Goal: Task Accomplishment & Management: Manage account settings

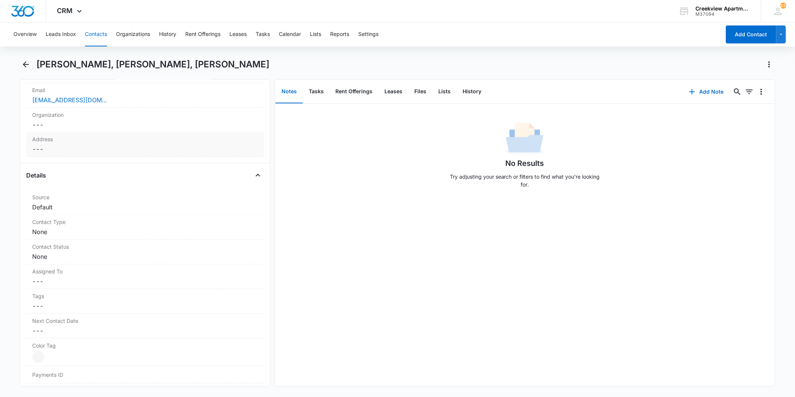
scroll to position [68, 0]
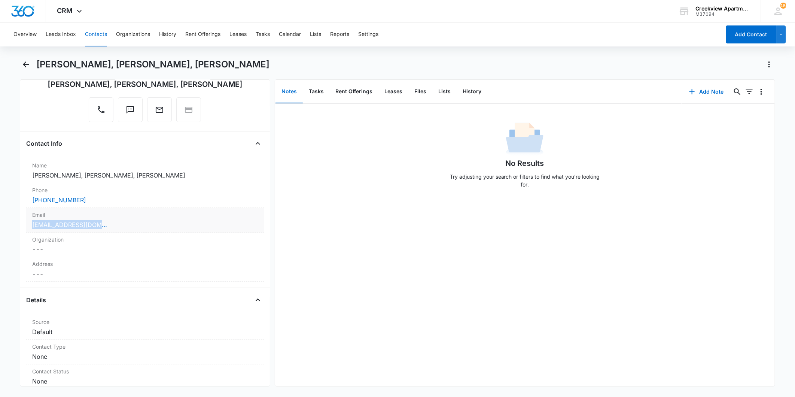
drag, startPoint x: 28, startPoint y: 225, endPoint x: 103, endPoint y: 225, distance: 74.1
click at [103, 225] on div "Email Cancel Save Changes [EMAIL_ADDRESS][DOMAIN_NAME]" at bounding box center [145, 220] width 238 height 25
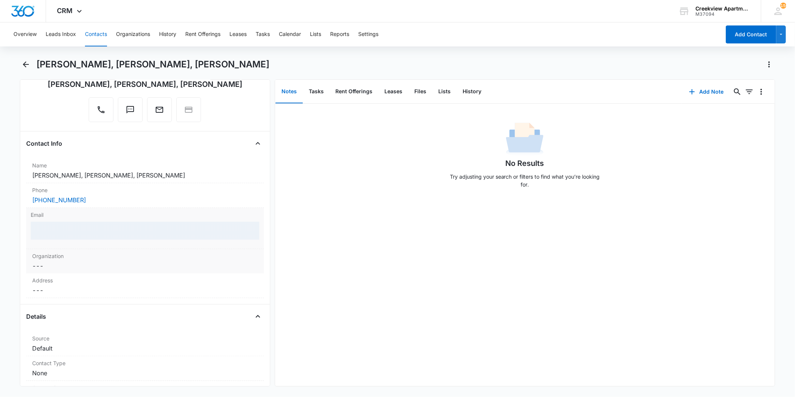
copy link "benita_carbajal@yahoo.c"
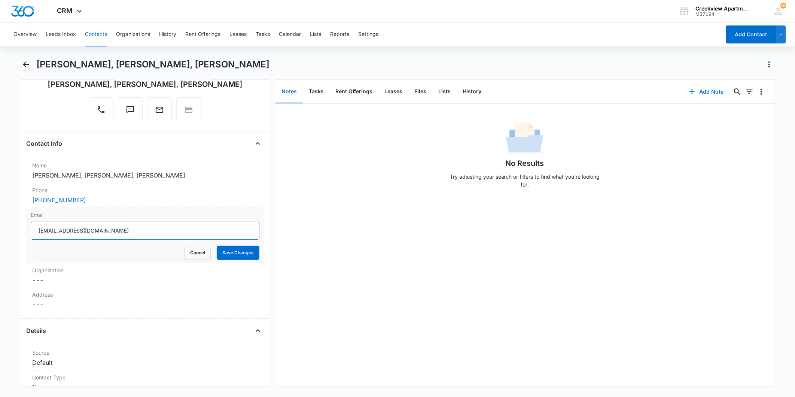
click at [117, 233] on input "[EMAIL_ADDRESS][DOMAIN_NAME]" at bounding box center [145, 230] width 229 height 18
click at [116, 233] on input "[EMAIL_ADDRESS][DOMAIN_NAME]" at bounding box center [145, 230] width 229 height 18
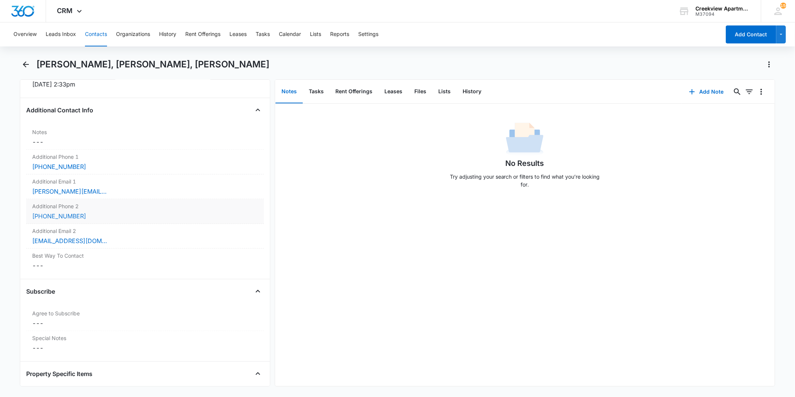
scroll to position [567, 0]
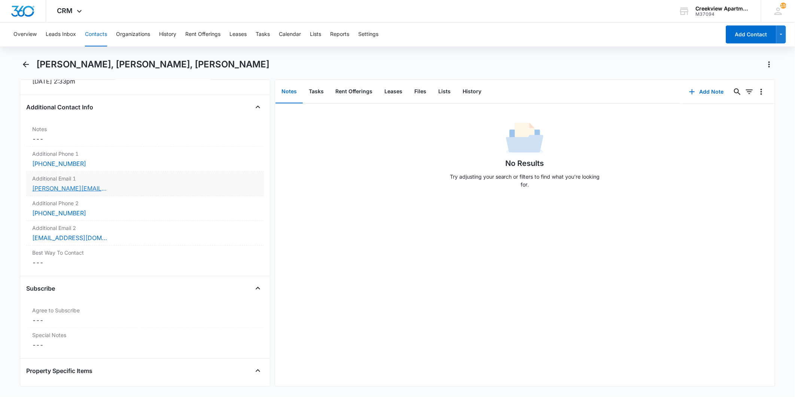
click at [68, 188] on link "[PERSON_NAME][EMAIL_ADDRESS][DOMAIN_NAME]" at bounding box center [69, 188] width 75 height 9
click at [125, 238] on div "[EMAIL_ADDRESS][DOMAIN_NAME]" at bounding box center [145, 237] width 226 height 9
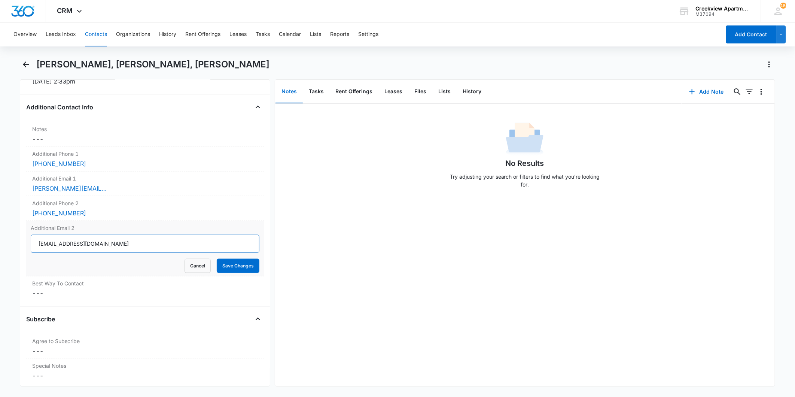
click at [127, 242] on input "[EMAIL_ADDRESS][DOMAIN_NAME]" at bounding box center [145, 244] width 229 height 18
click at [126, 241] on input "[EMAIL_ADDRESS][DOMAIN_NAME]" at bounding box center [145, 244] width 229 height 18
click at [108, 242] on input "[EMAIL_ADDRESS][DOMAIN_NAME]" at bounding box center [145, 244] width 229 height 18
drag, startPoint x: 104, startPoint y: 248, endPoint x: 34, endPoint y: 244, distance: 70.1
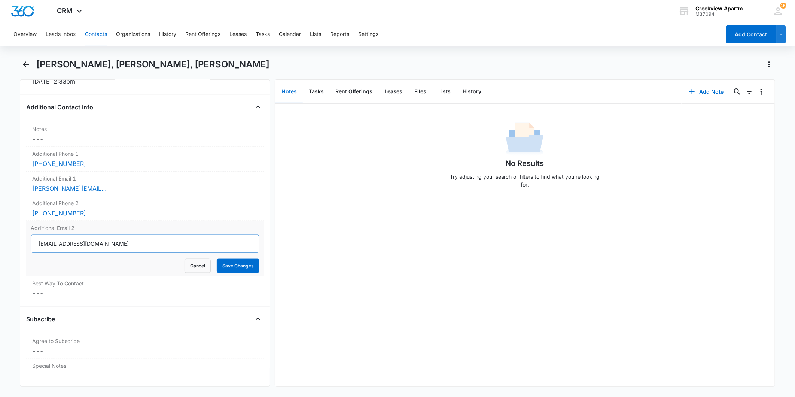
click at [35, 250] on input "[EMAIL_ADDRESS][DOMAIN_NAME]" at bounding box center [145, 244] width 229 height 18
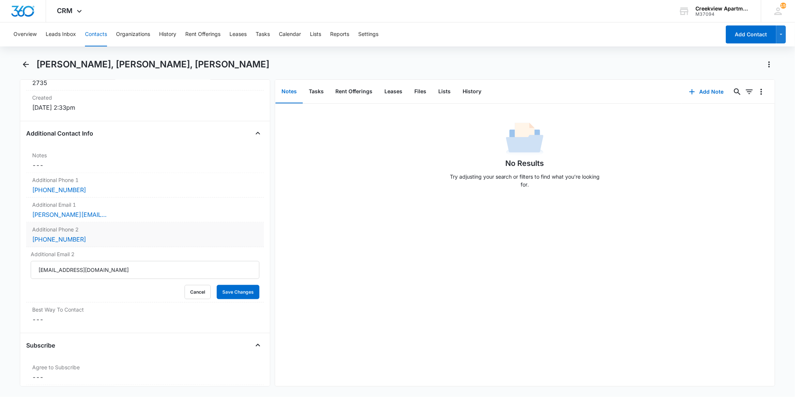
scroll to position [540, 0]
click at [114, 218] on div "[PERSON_NAME][EMAIL_ADDRESS][DOMAIN_NAME]" at bounding box center [145, 215] width 226 height 9
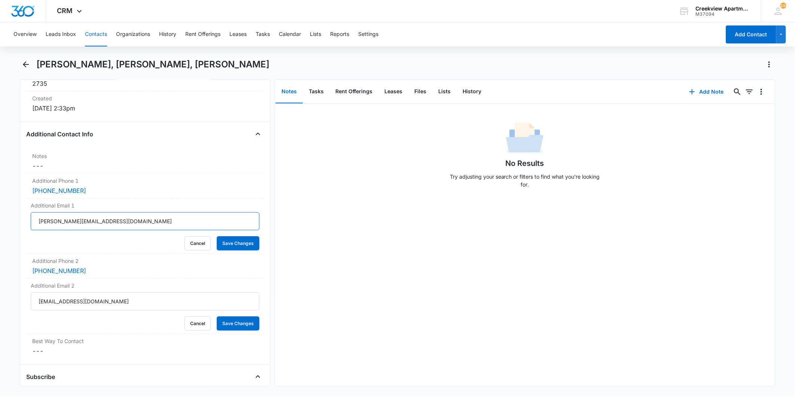
drag, startPoint x: 113, startPoint y: 221, endPoint x: 22, endPoint y: 225, distance: 91.4
click at [22, 226] on div "Remove BC [PERSON_NAME], [PERSON_NAME], [PERSON_NAME] Contact Info Name Cancel …" at bounding box center [145, 232] width 250 height 307
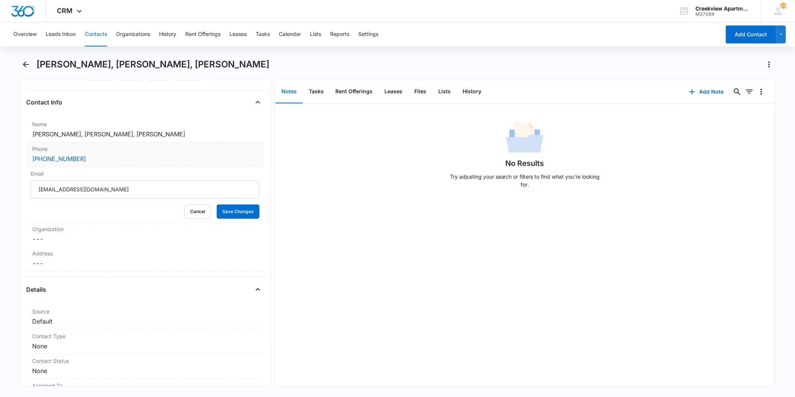
scroll to position [83, 0]
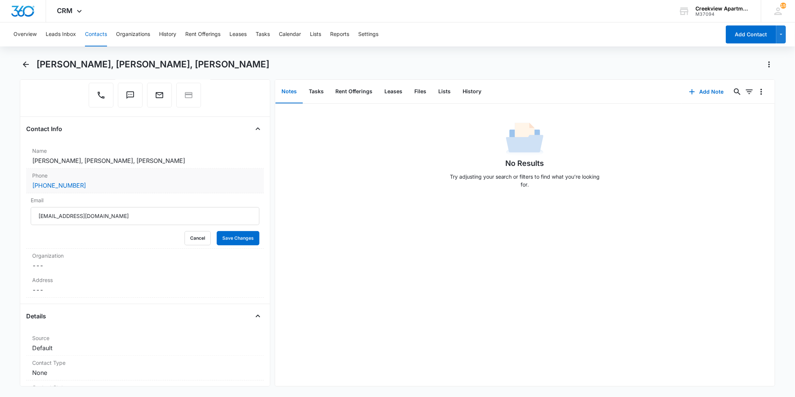
click at [90, 184] on div "[PHONE_NUMBER]" at bounding box center [145, 185] width 226 height 9
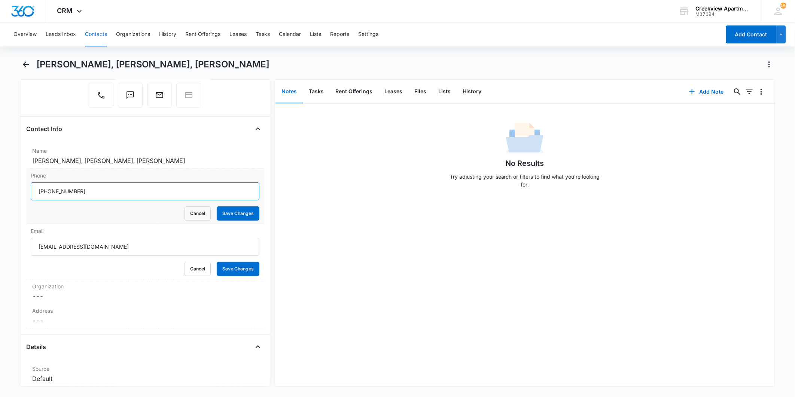
click at [101, 193] on input "Phone" at bounding box center [145, 191] width 229 height 18
drag, startPoint x: 101, startPoint y: 193, endPoint x: 25, endPoint y: 197, distance: 75.7
click at [25, 197] on div "Remove BC [PERSON_NAME], [PERSON_NAME], [PERSON_NAME] Contact Info Name Cancel …" at bounding box center [145, 232] width 250 height 307
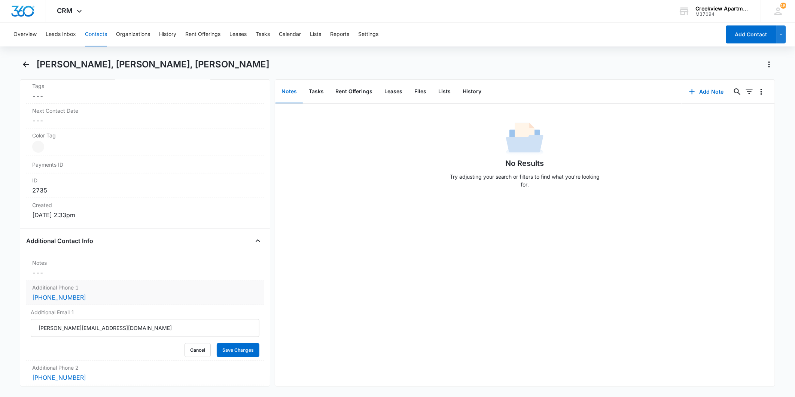
scroll to position [540, 0]
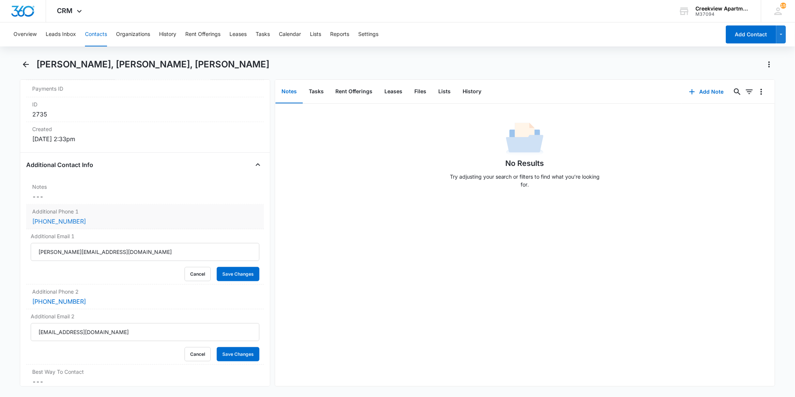
drag, startPoint x: 88, startPoint y: 223, endPoint x: 81, endPoint y: 221, distance: 7.7
click at [81, 221] on div "[PHONE_NUMBER]" at bounding box center [145, 221] width 226 height 9
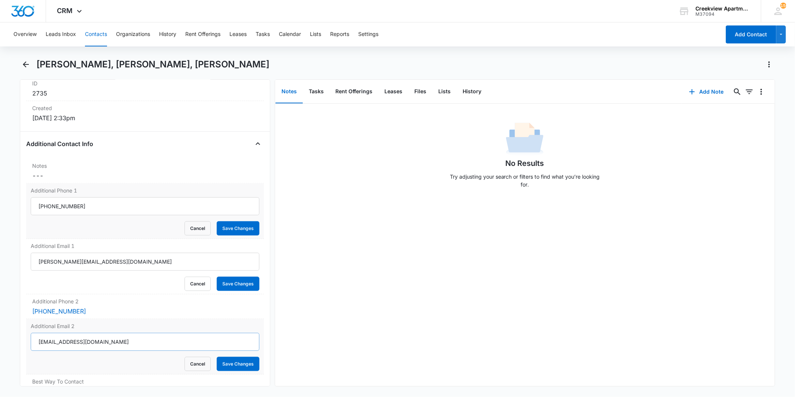
scroll to position [582, 0]
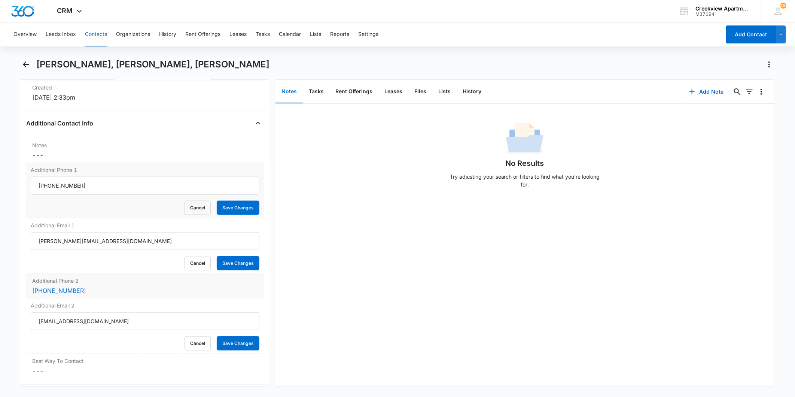
click at [83, 293] on div "[PHONE_NUMBER]" at bounding box center [145, 290] width 226 height 9
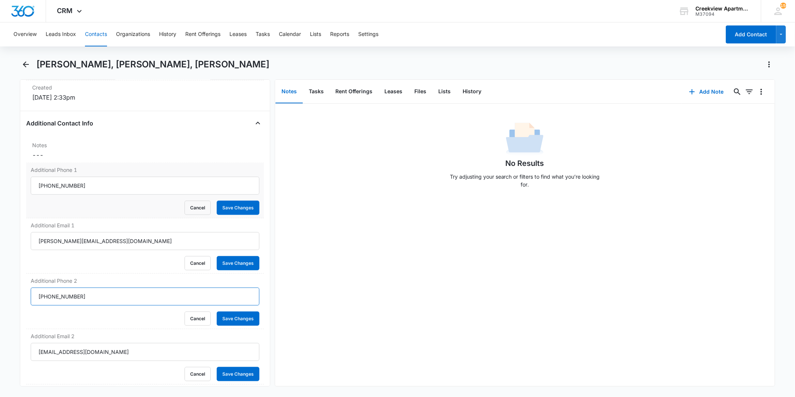
drag, startPoint x: 92, startPoint y: 297, endPoint x: 11, endPoint y: 300, distance: 80.5
click at [12, 302] on main "[PERSON_NAME], [PERSON_NAME], [PERSON_NAME] Remove BC [PERSON_NAME], [PERSON_NA…" at bounding box center [397, 226] width 795 height 337
drag, startPoint x: 85, startPoint y: 184, endPoint x: 12, endPoint y: 185, distance: 73.3
click at [12, 185] on main "[PERSON_NAME], [PERSON_NAME], [PERSON_NAME] Remove BC [PERSON_NAME], [PERSON_NA…" at bounding box center [397, 226] width 795 height 337
click at [91, 154] on dd "Cancel Save Changes ---" at bounding box center [145, 154] width 226 height 9
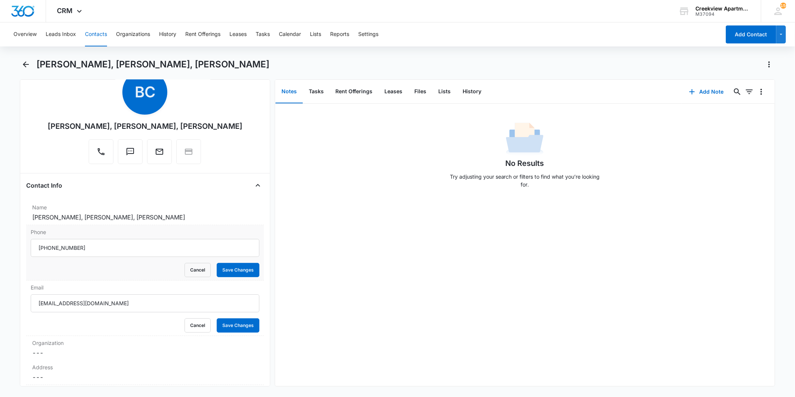
scroll to position [42, 0]
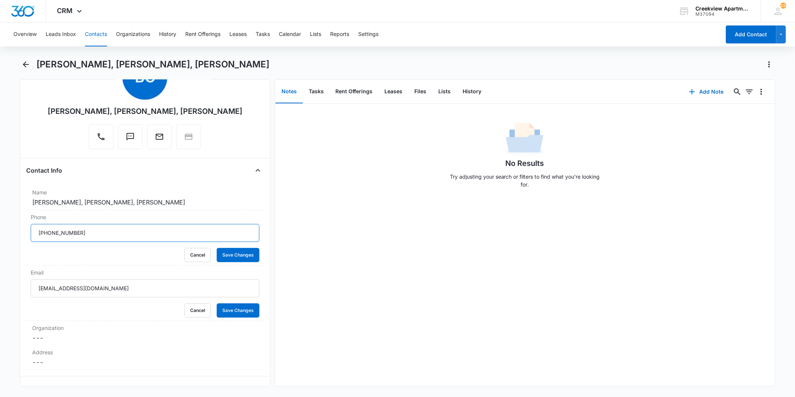
drag, startPoint x: 93, startPoint y: 233, endPoint x: 12, endPoint y: 243, distance: 81.8
click at [12, 243] on main "[PERSON_NAME], [PERSON_NAME], [PERSON_NAME] Remove BC [PERSON_NAME], [PERSON_NA…" at bounding box center [397, 226] width 795 height 337
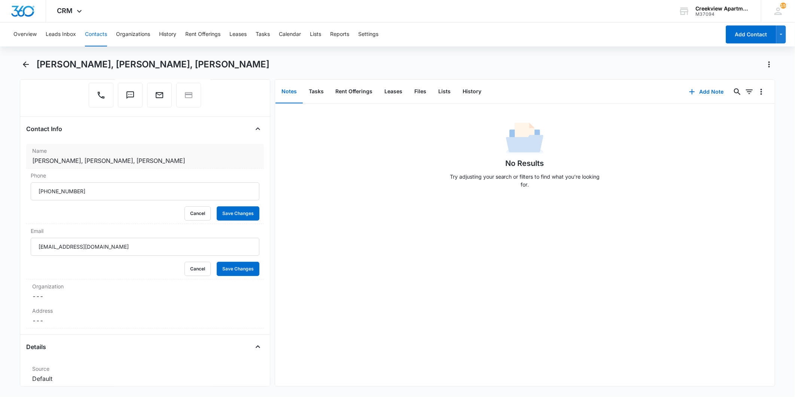
click at [236, 163] on dd "Cancel Save Changes [PERSON_NAME], [PERSON_NAME], [PERSON_NAME]" at bounding box center [145, 160] width 226 height 9
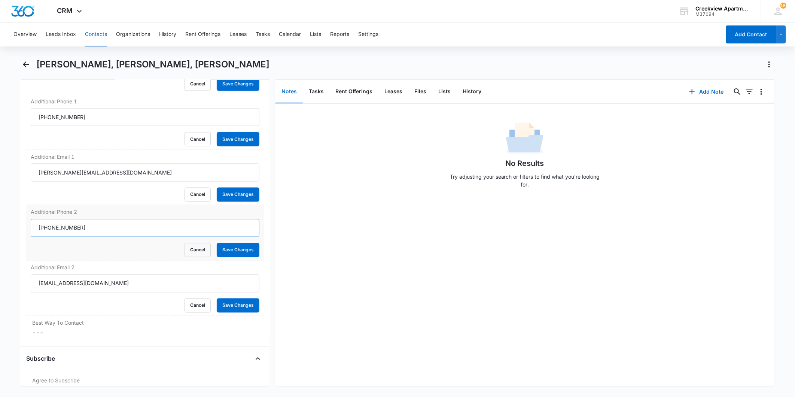
scroll to position [790, 0]
click at [92, 229] on input "Additional Phone 2" at bounding box center [145, 227] width 229 height 18
drag, startPoint x: 92, startPoint y: 229, endPoint x: 21, endPoint y: 229, distance: 70.7
click at [21, 229] on div "Remove BC [PERSON_NAME], [PERSON_NAME], [PERSON_NAME] Contact Info Name [PERSON…" at bounding box center [145, 232] width 250 height 307
click at [306, 183] on div "No Results Try adjusting your search or filters to find what you’re looking for." at bounding box center [524, 157] width 499 height 74
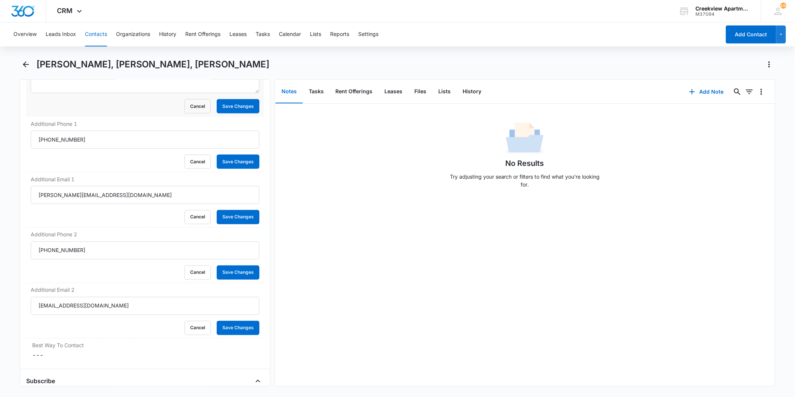
scroll to position [706, 0]
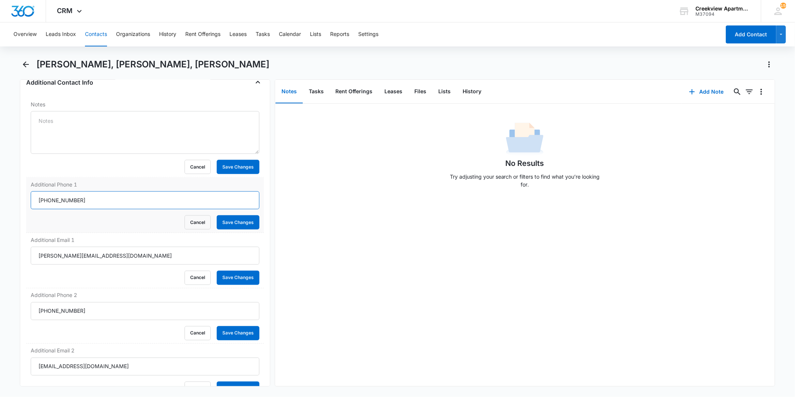
drag, startPoint x: 91, startPoint y: 197, endPoint x: 32, endPoint y: 200, distance: 59.6
click at [32, 200] on input "Additional Phone 1" at bounding box center [145, 200] width 229 height 18
click at [196, 221] on button "Cancel" at bounding box center [197, 222] width 26 height 14
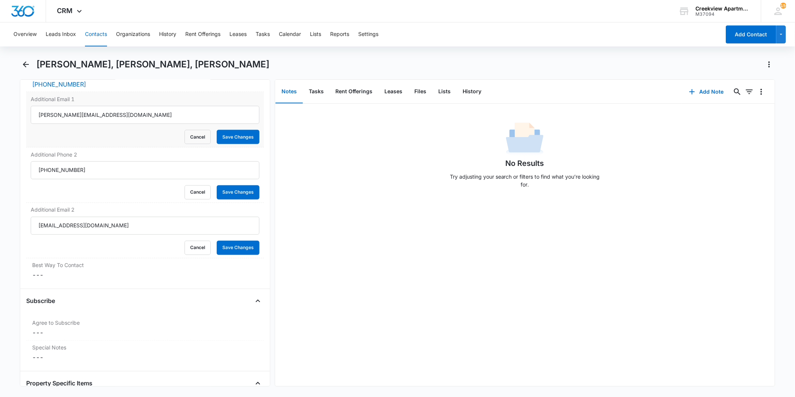
scroll to position [831, 0]
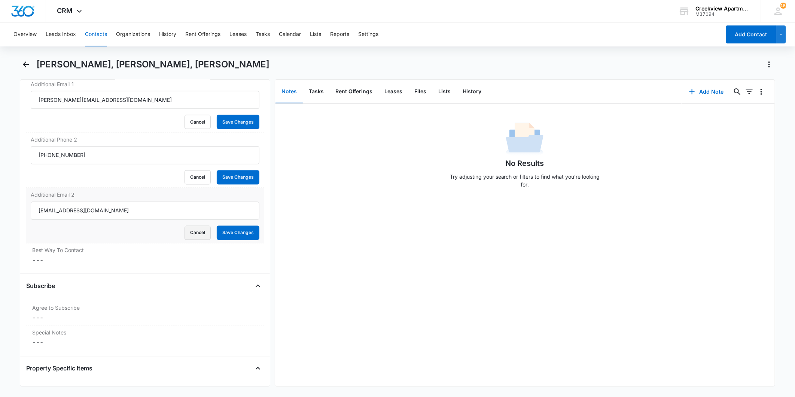
click at [196, 227] on button "Cancel" at bounding box center [197, 233] width 26 height 14
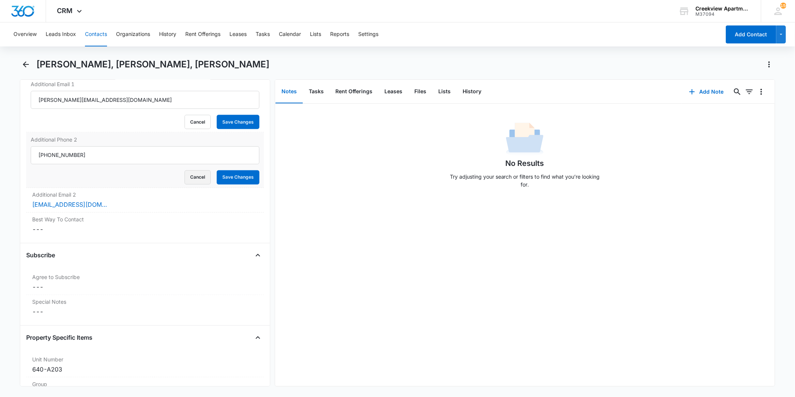
drag, startPoint x: 192, startPoint y: 181, endPoint x: 188, endPoint y: 160, distance: 21.7
click at [192, 180] on button "Cancel" at bounding box center [197, 177] width 26 height 14
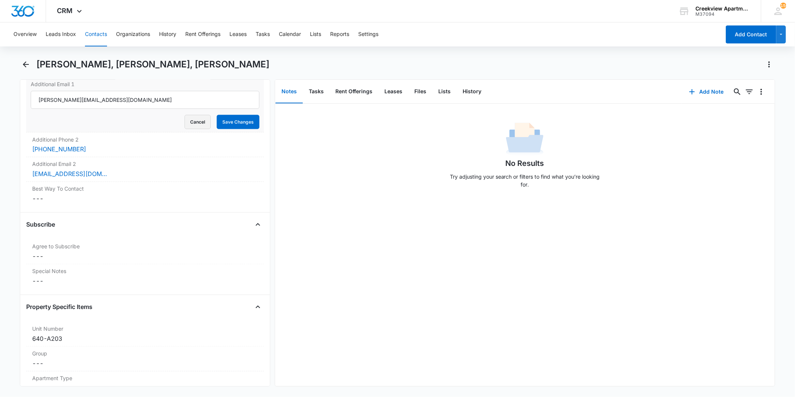
click at [191, 128] on button "Cancel" at bounding box center [197, 122] width 26 height 14
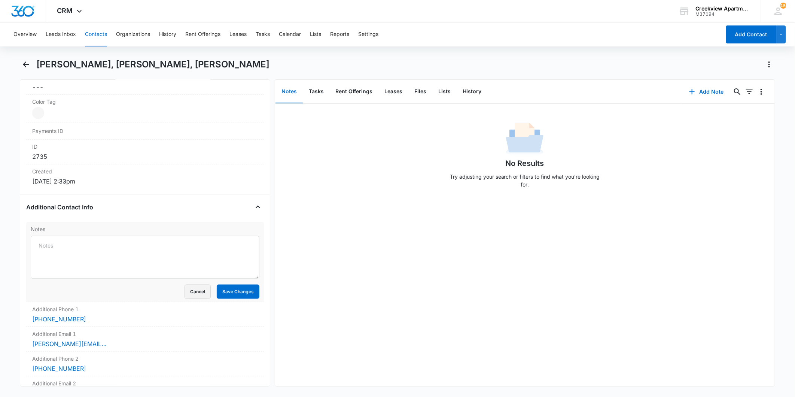
click at [184, 287] on button "Cancel" at bounding box center [197, 291] width 26 height 14
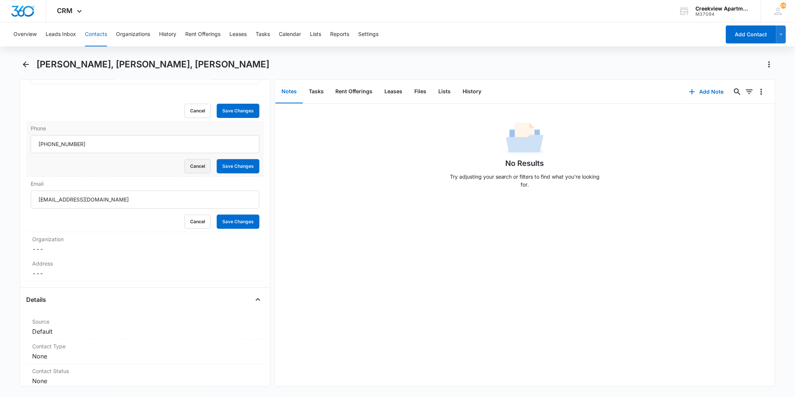
scroll to position [166, 0]
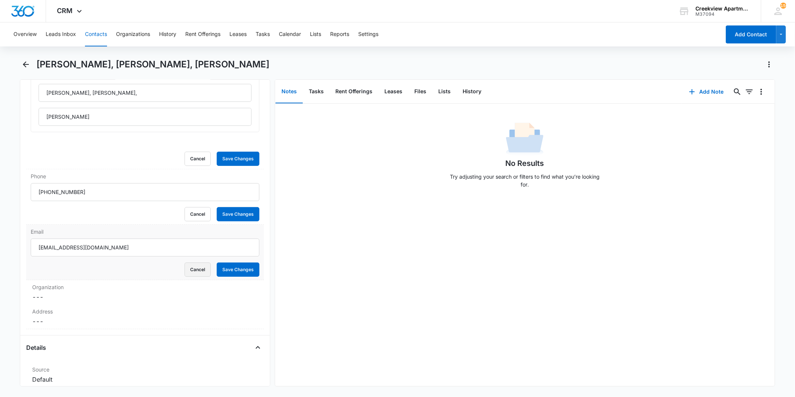
drag, startPoint x: 188, startPoint y: 267, endPoint x: 190, endPoint y: 232, distance: 34.8
click at [189, 266] on button "Cancel" at bounding box center [197, 269] width 26 height 14
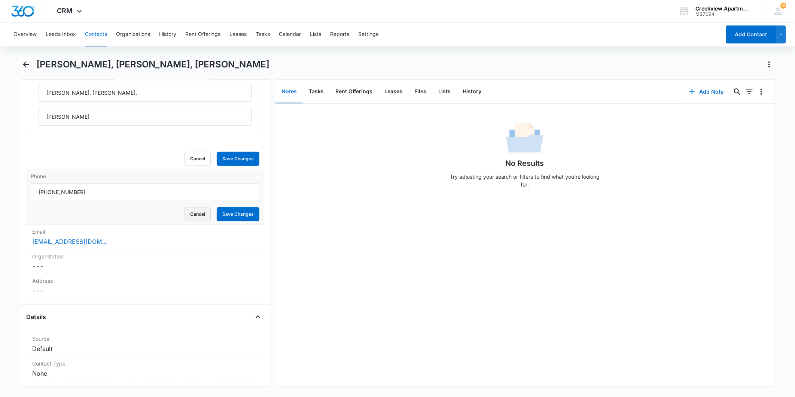
drag, startPoint x: 189, startPoint y: 217, endPoint x: 189, endPoint y: 178, distance: 39.7
click at [189, 215] on button "Cancel" at bounding box center [197, 214] width 26 height 14
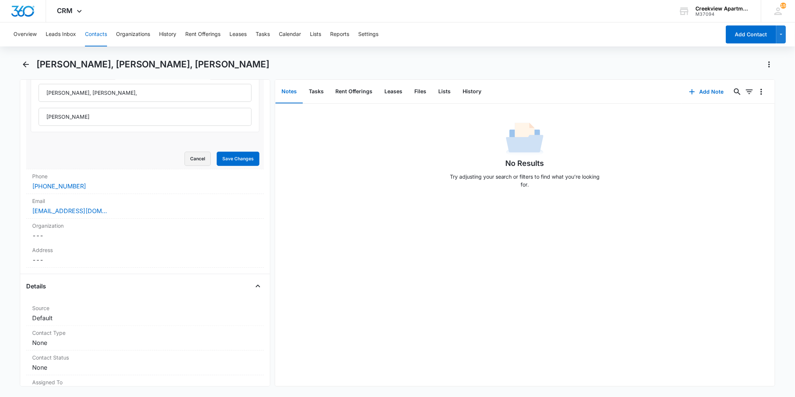
click at [189, 163] on button "Cancel" at bounding box center [197, 159] width 26 height 14
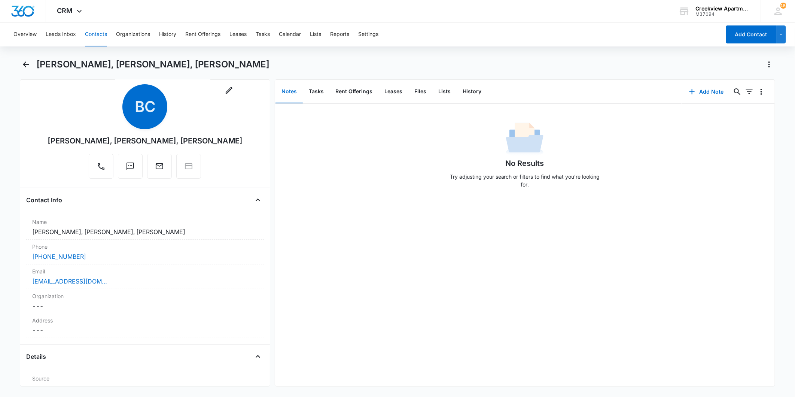
scroll to position [0, 0]
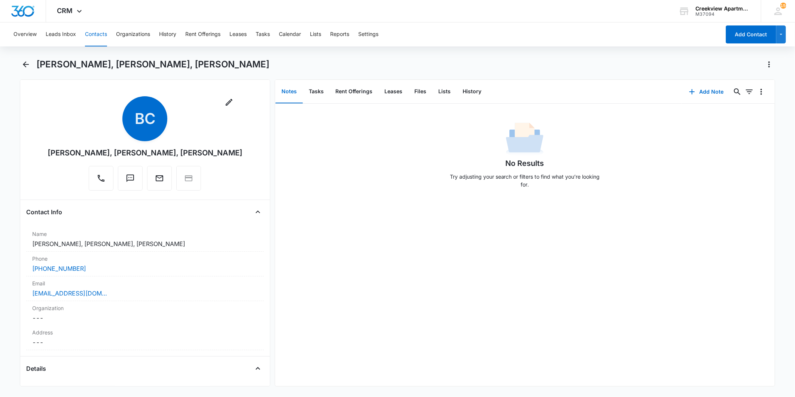
click at [363, 205] on div "No Results Try adjusting your search or filters to find what you’re looking for." at bounding box center [524, 245] width 499 height 282
click at [28, 33] on button "Overview" at bounding box center [24, 34] width 23 height 24
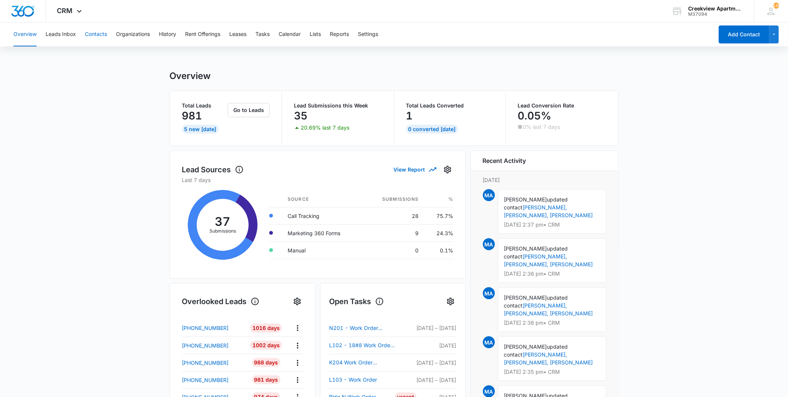
click at [90, 35] on button "Contacts" at bounding box center [96, 34] width 22 height 24
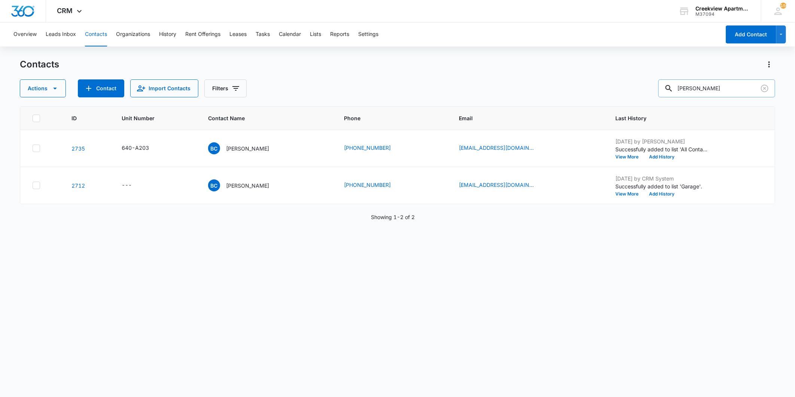
click at [716, 83] on input "[PERSON_NAME]" at bounding box center [716, 88] width 117 height 18
click at [716, 82] on input "[PERSON_NAME]" at bounding box center [716, 88] width 117 height 18
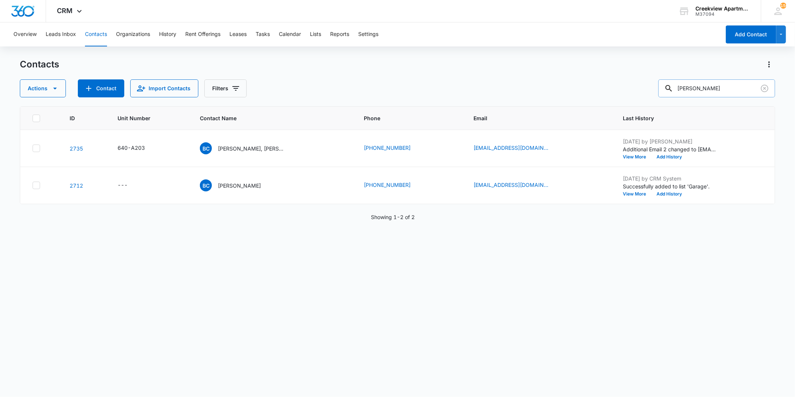
type input "[PERSON_NAME]"
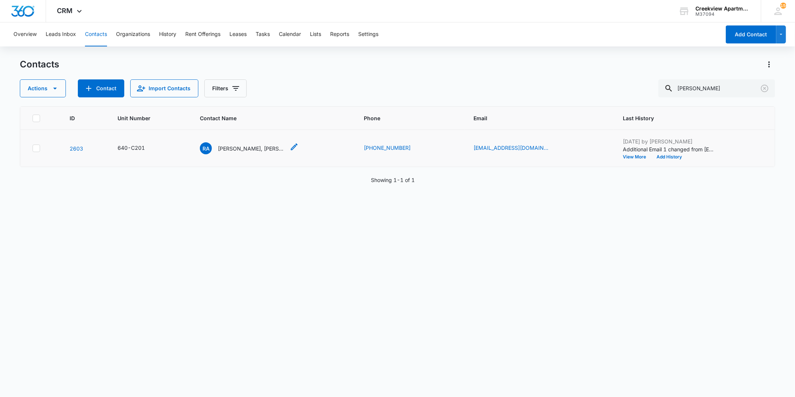
click at [248, 149] on p "[PERSON_NAME], [PERSON_NAME]" at bounding box center [251, 148] width 67 height 8
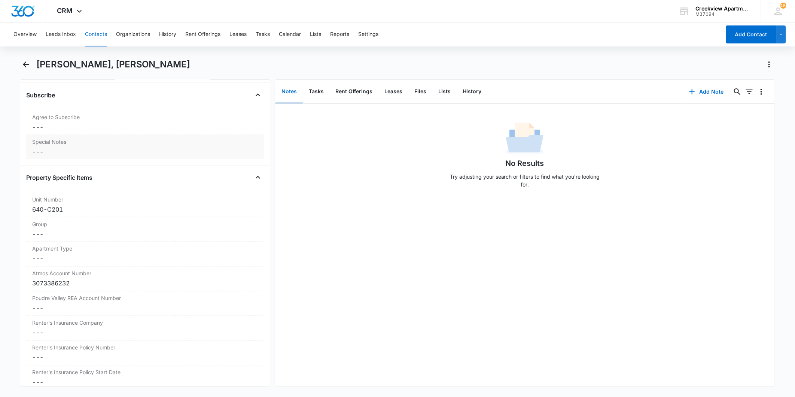
scroll to position [790, 0]
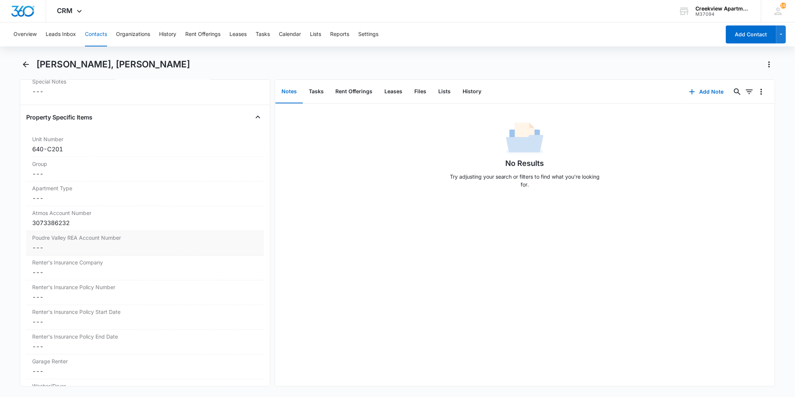
click at [61, 248] on dd "Cancel Save Changes ---" at bounding box center [145, 247] width 226 height 9
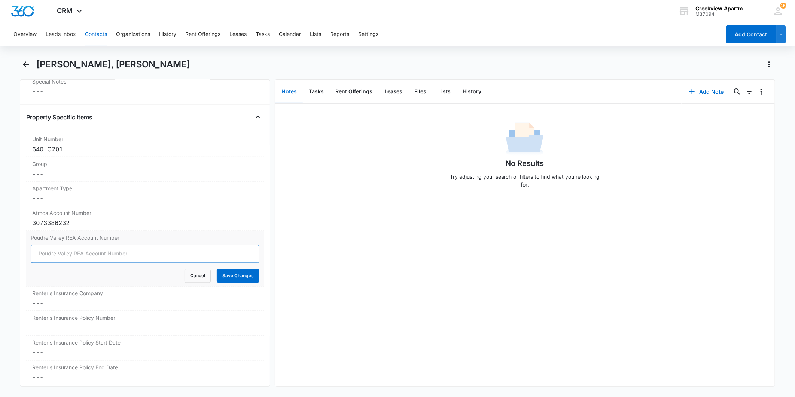
click at [62, 252] on input "Poudre Valley REA Account Number" at bounding box center [145, 254] width 229 height 18
type input "62868013"
click at [242, 278] on button "Save Changes" at bounding box center [238, 276] width 43 height 14
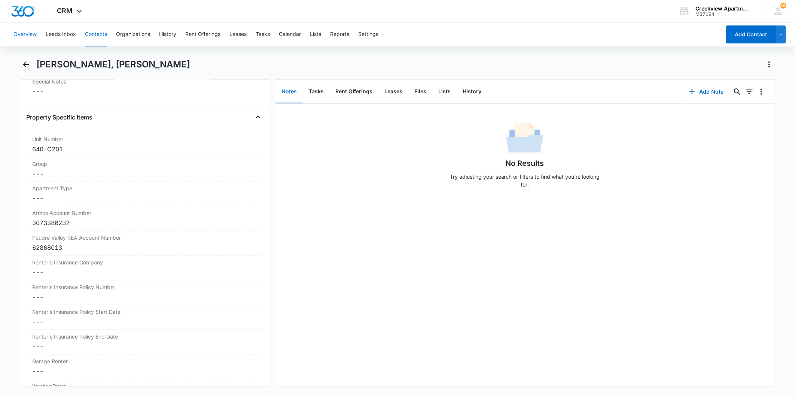
click at [25, 34] on button "Overview" at bounding box center [24, 34] width 23 height 24
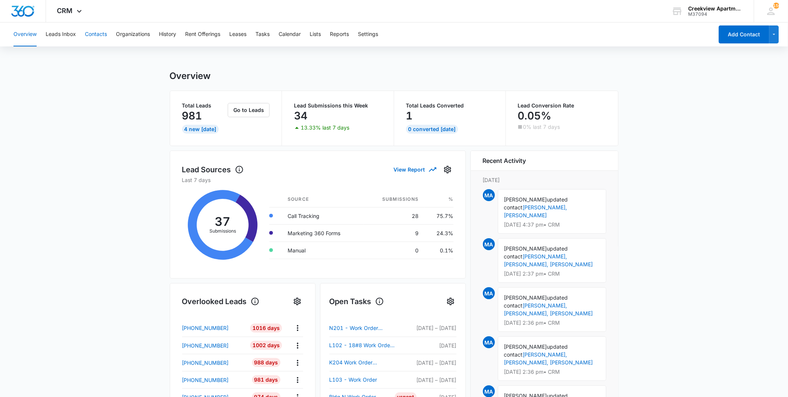
click at [86, 38] on button "Contacts" at bounding box center [96, 34] width 22 height 24
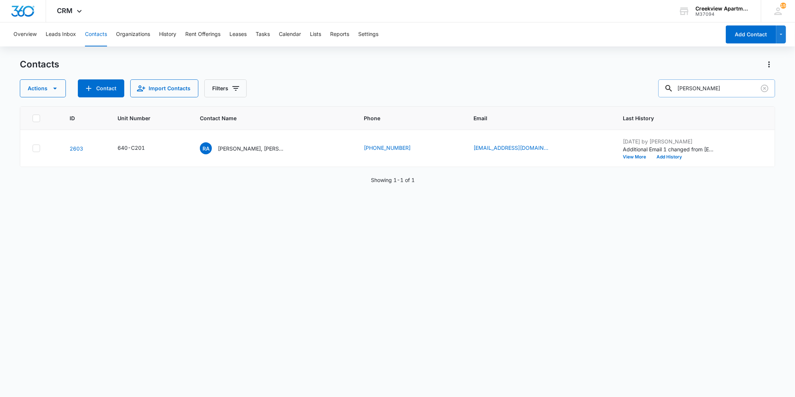
click at [706, 88] on input "[PERSON_NAME]" at bounding box center [716, 88] width 117 height 18
click at [707, 88] on input "[PERSON_NAME]" at bounding box center [716, 88] width 117 height 18
drag, startPoint x: 707, startPoint y: 88, endPoint x: 556, endPoint y: 92, distance: 150.8
click at [556, 93] on div "Actions Contact Import Contacts Filters [PERSON_NAME]" at bounding box center [397, 88] width 755 height 18
drag, startPoint x: 738, startPoint y: 84, endPoint x: 741, endPoint y: 87, distance: 4.2
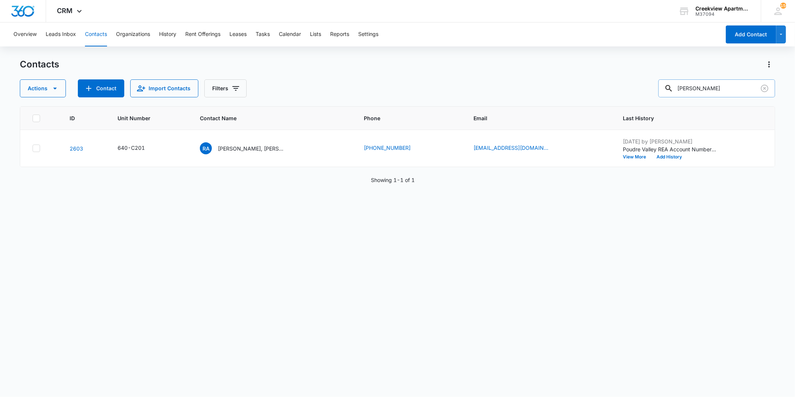
click at [739, 85] on input "[PERSON_NAME]" at bounding box center [716, 88] width 117 height 18
type input "[PERSON_NAME]"
click at [270, 147] on p "[PERSON_NAME] [PERSON_NAME]" at bounding box center [251, 148] width 67 height 8
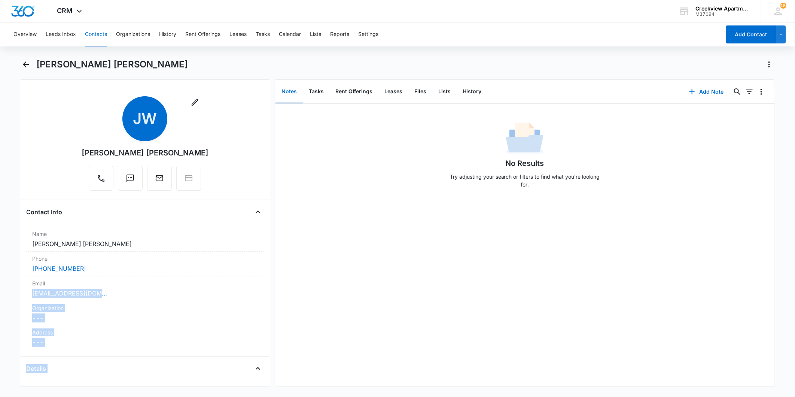
drag, startPoint x: 158, startPoint y: 283, endPoint x: 136, endPoint y: 391, distance: 110.4
click at [135, 391] on div "[PERSON_NAME] [PERSON_NAME] Remove [PERSON_NAME] [PERSON_NAME] [PERSON_NAME] Co…" at bounding box center [397, 226] width 755 height 337
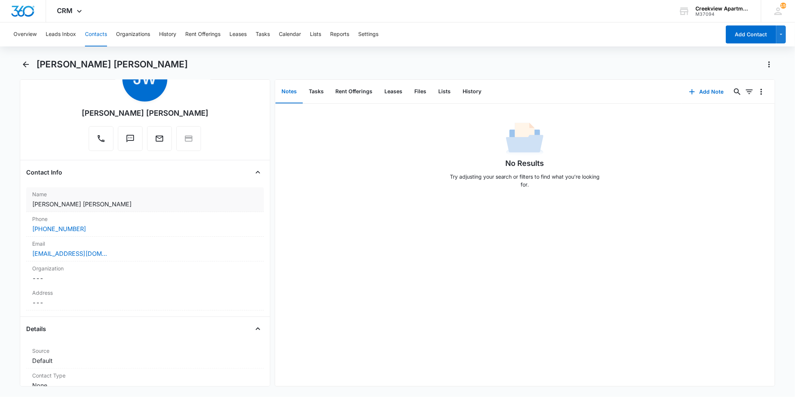
click at [229, 198] on div "Name Cancel Save Changes [PERSON_NAME] [PERSON_NAME]" at bounding box center [145, 199] width 238 height 25
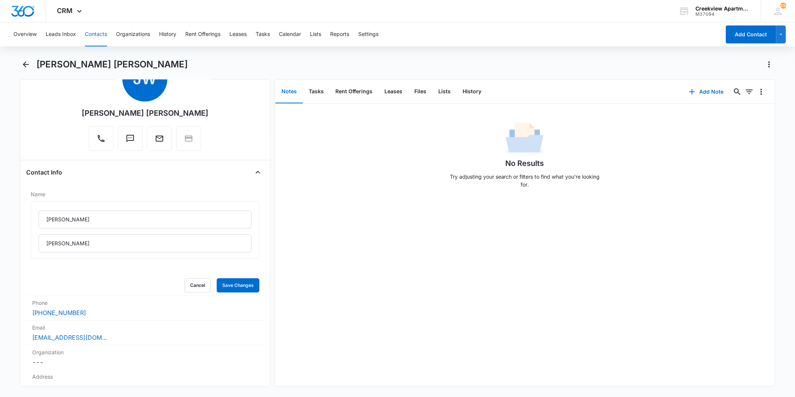
click at [89, 34] on button "Contacts" at bounding box center [96, 34] width 22 height 24
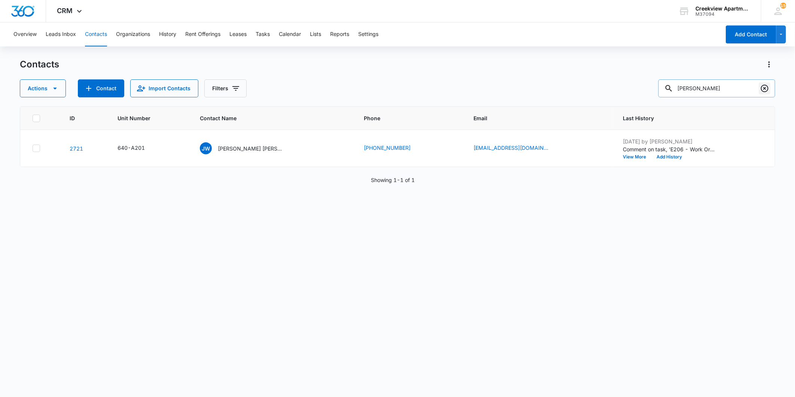
click at [762, 86] on icon "Clear" at bounding box center [764, 88] width 7 height 7
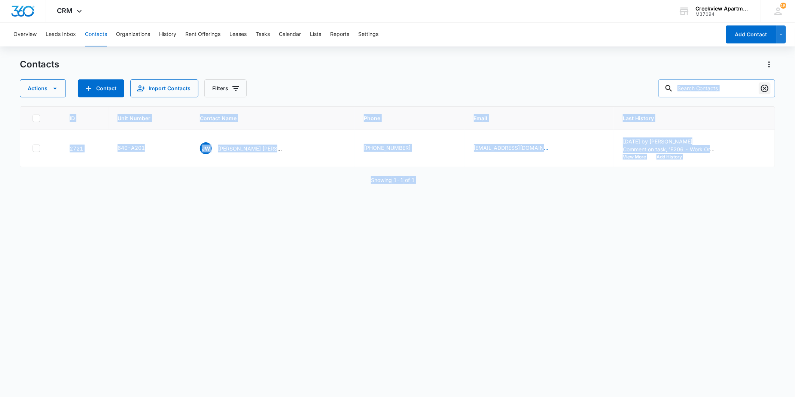
click at [762, 86] on div at bounding box center [764, 88] width 12 height 18
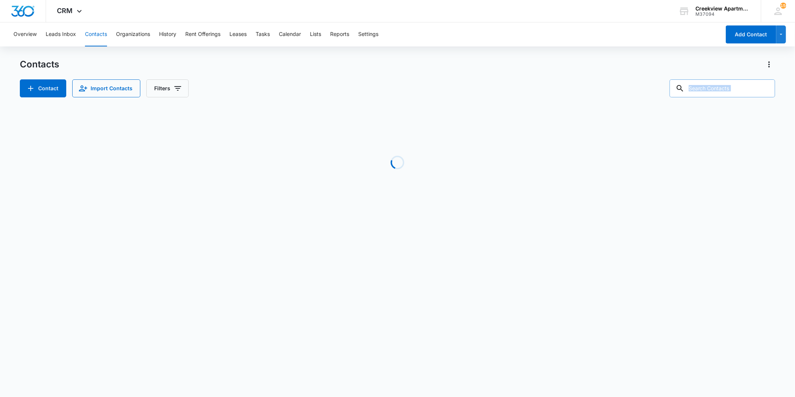
click at [760, 85] on div at bounding box center [764, 88] width 12 height 18
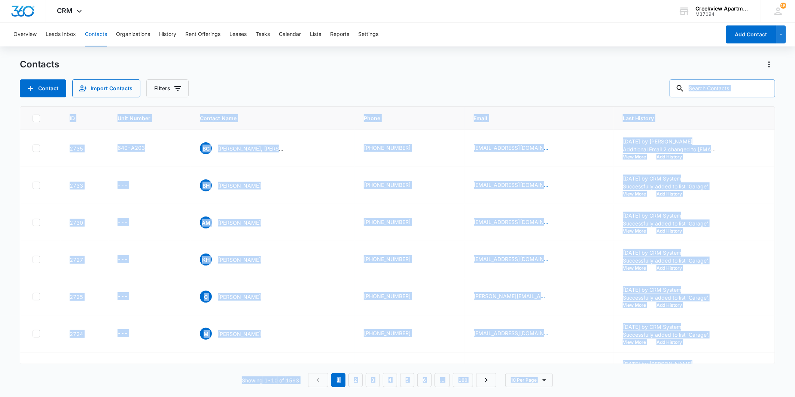
click at [744, 86] on input "text" at bounding box center [722, 88] width 106 height 18
click at [738, 87] on input "text" at bounding box center [722, 88] width 106 height 18
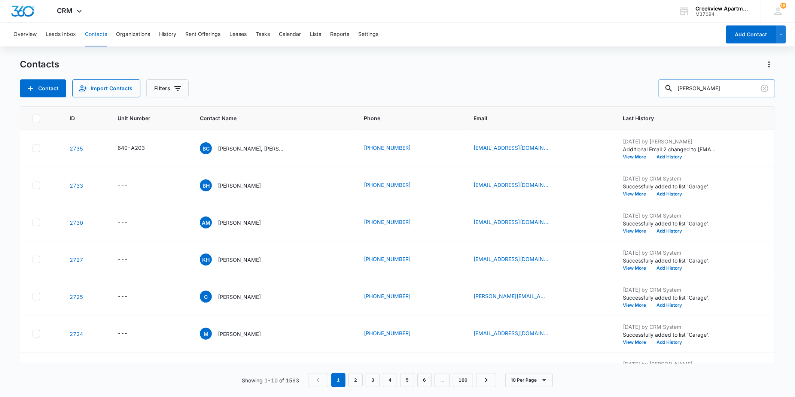
type input "[PERSON_NAME]"
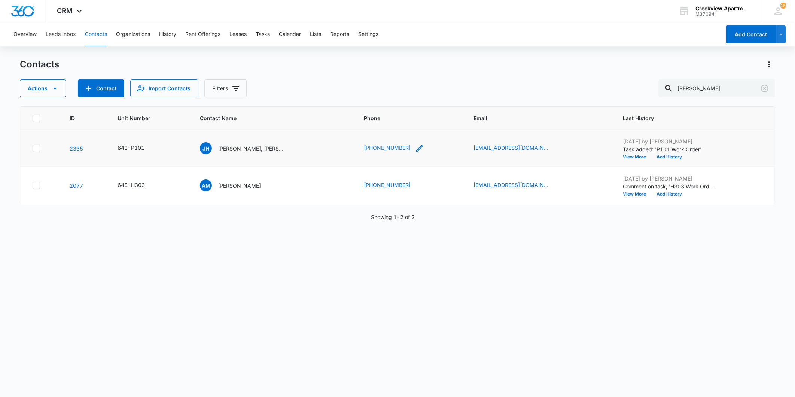
drag, startPoint x: 416, startPoint y: 148, endPoint x: 380, endPoint y: 147, distance: 35.2
click at [375, 147] on div "[PHONE_NUMBER]" at bounding box center [394, 148] width 60 height 9
drag, startPoint x: 391, startPoint y: 100, endPoint x: 340, endPoint y: 106, distance: 51.9
click at [340, 106] on div "Contacts Actions Contact Import Contacts Filters [PERSON_NAME] ID Unit Number C…" at bounding box center [397, 226] width 755 height 337
drag, startPoint x: 401, startPoint y: 100, endPoint x: 360, endPoint y: 100, distance: 41.5
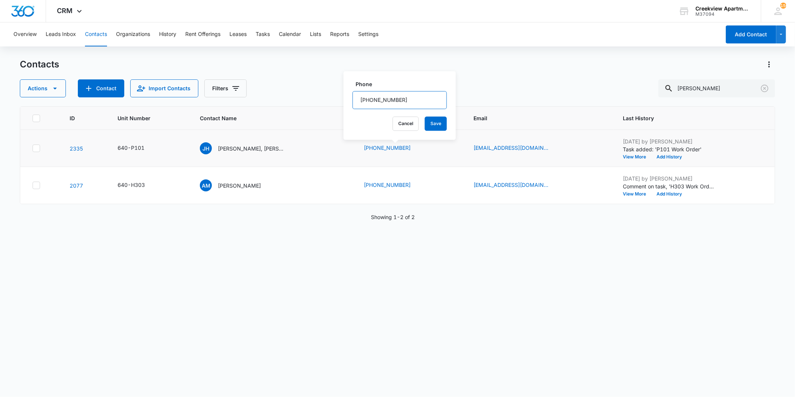
click at [360, 100] on input "Phone" at bounding box center [399, 100] width 94 height 18
click at [477, 74] on div "Contacts Actions Contact Import Contacts Filters [PERSON_NAME]" at bounding box center [397, 77] width 755 height 39
click at [294, 65] on div "Contacts" at bounding box center [397, 64] width 755 height 12
